Goal: Check status: Check status

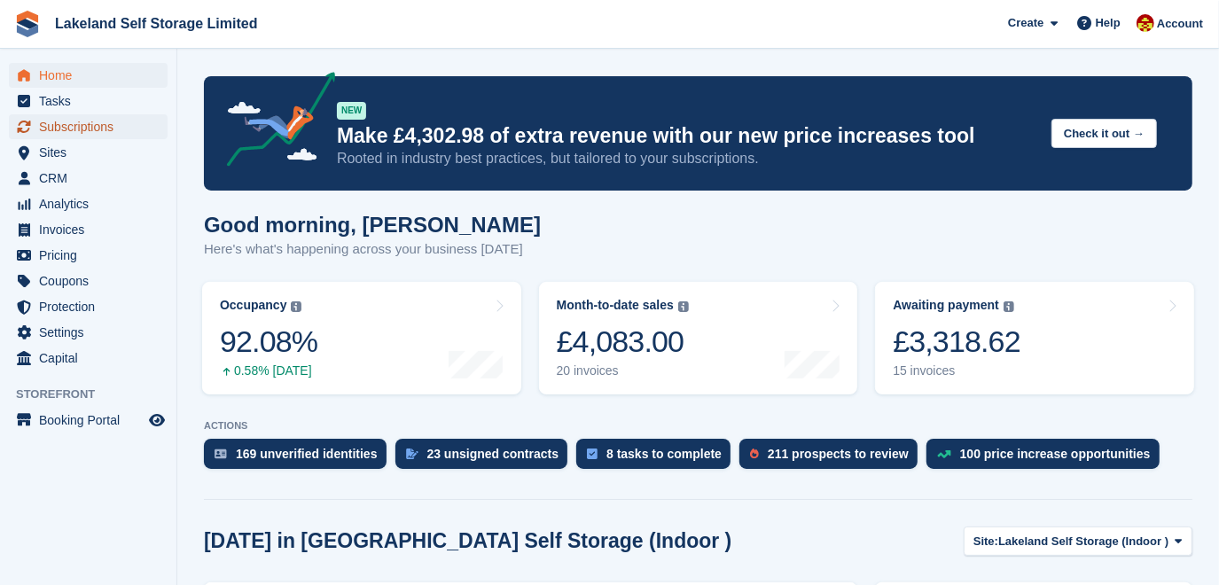
click at [90, 130] on span "Subscriptions" at bounding box center [92, 126] width 106 height 25
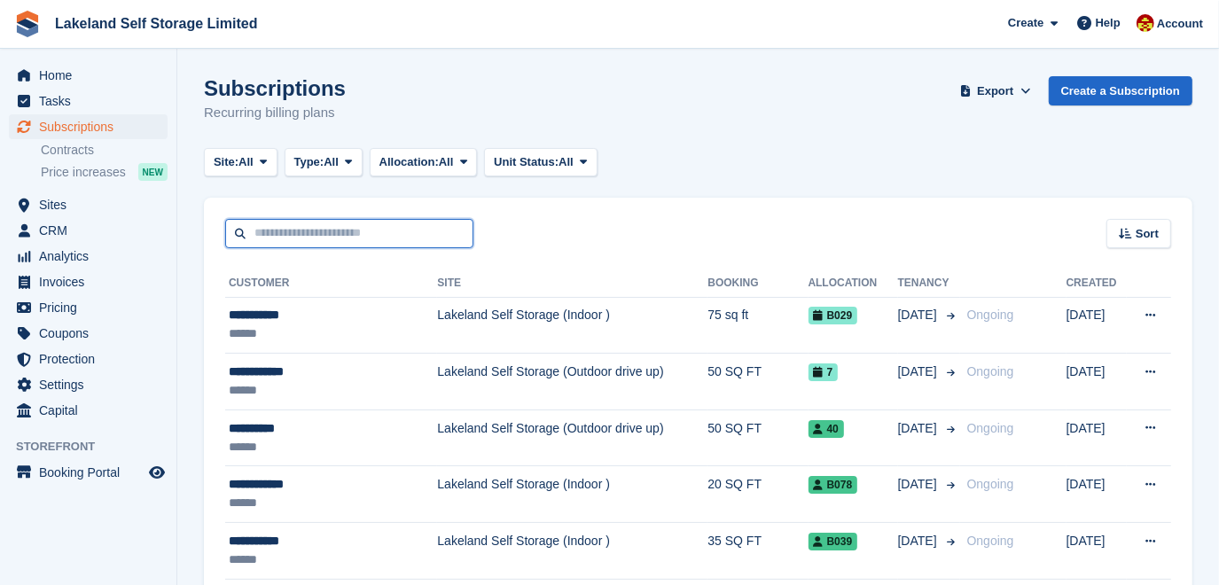
click at [264, 232] on input "text" at bounding box center [349, 233] width 248 height 29
type input "********"
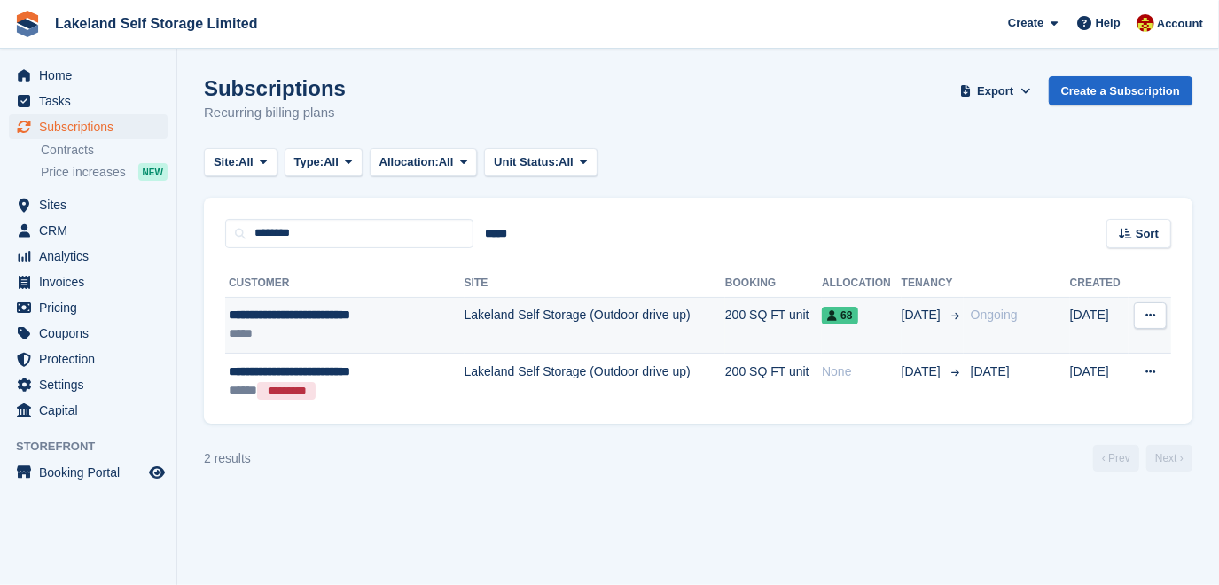
click at [523, 319] on td "Lakeland Self Storage (Outdoor drive up)" at bounding box center [595, 325] width 261 height 57
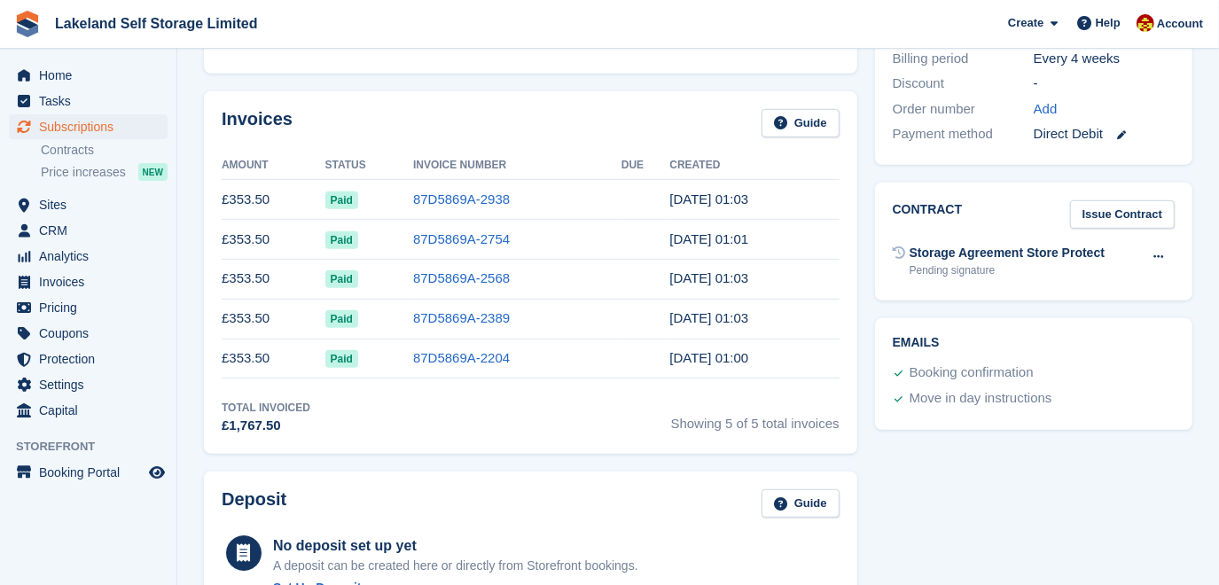
scroll to position [564, 0]
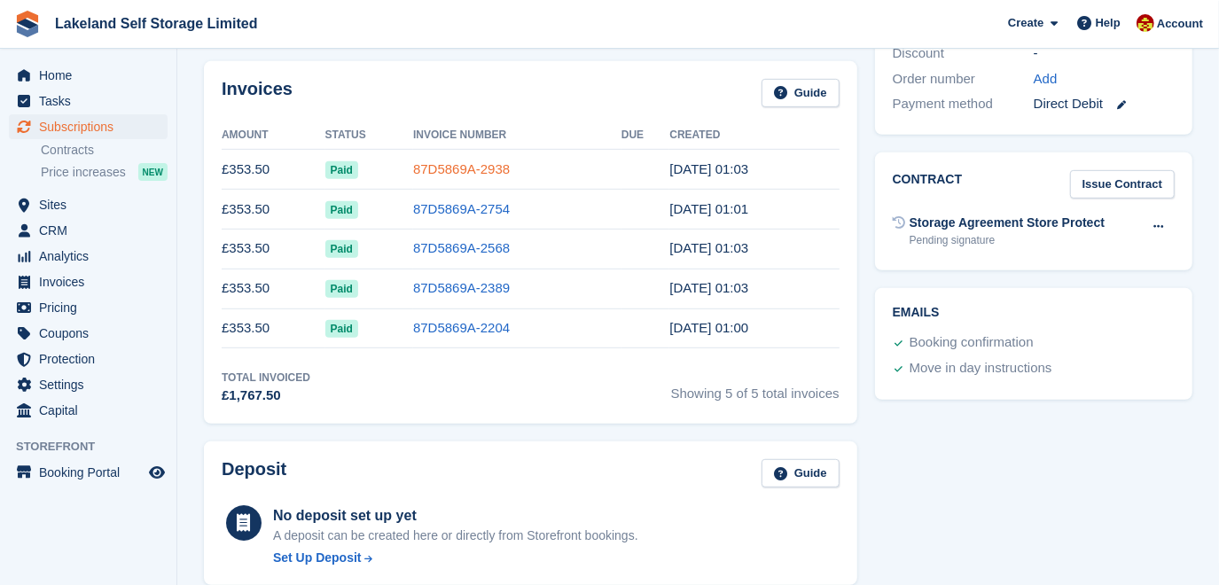
click at [486, 168] on link "87D5869A-2938" at bounding box center [461, 168] width 97 height 15
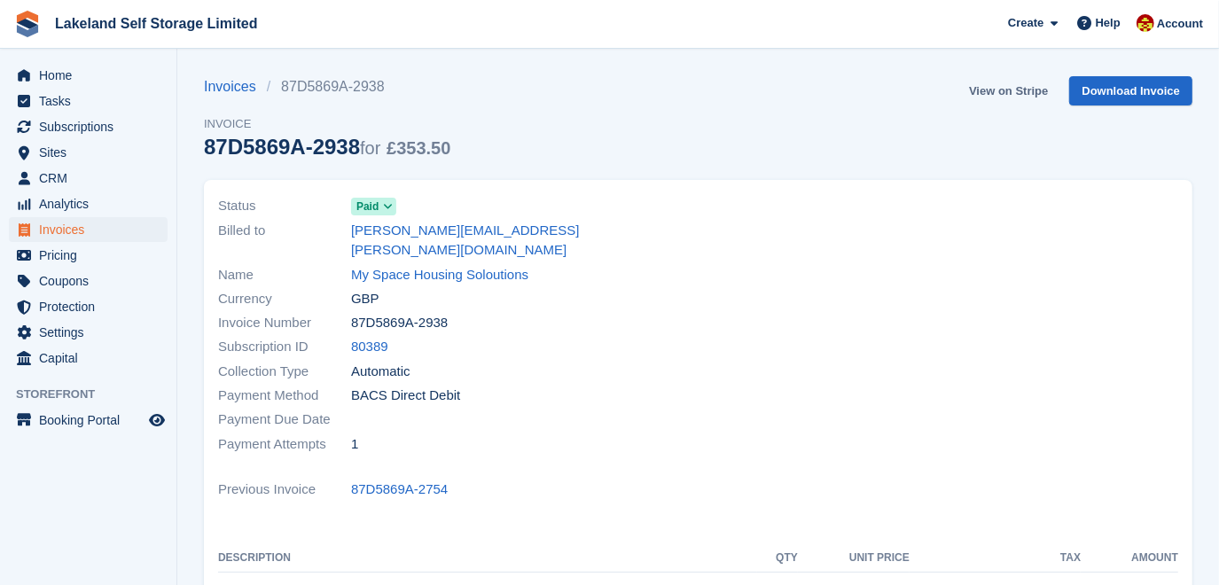
click at [1002, 90] on link "View on Stripe" at bounding box center [1008, 90] width 93 height 29
